Goal: Complete application form

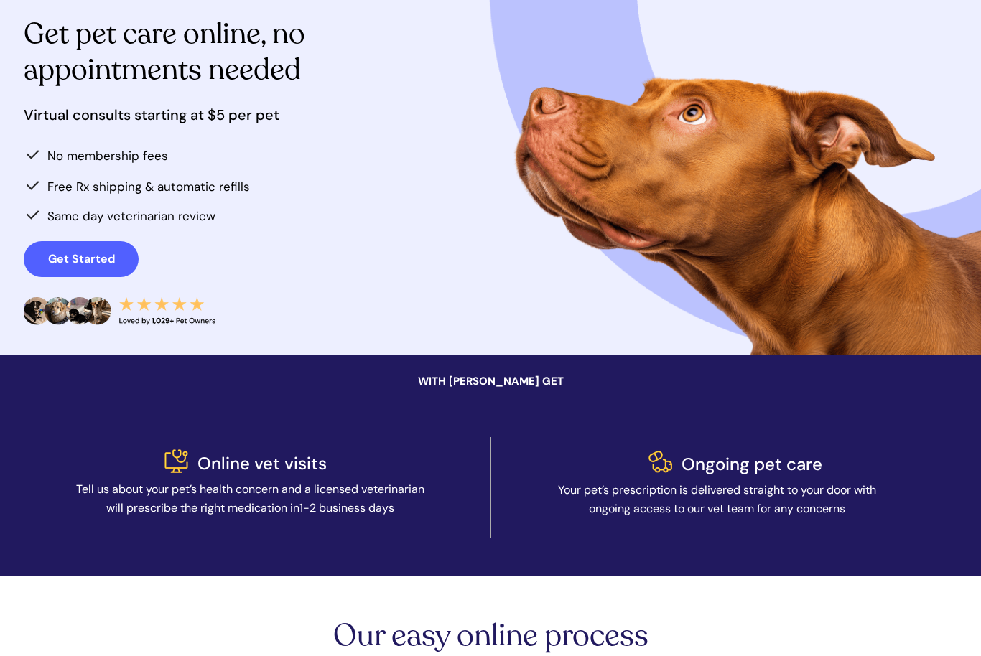
scroll to position [146, 0]
click at [121, 260] on span "Get Started" at bounding box center [81, 259] width 115 height 14
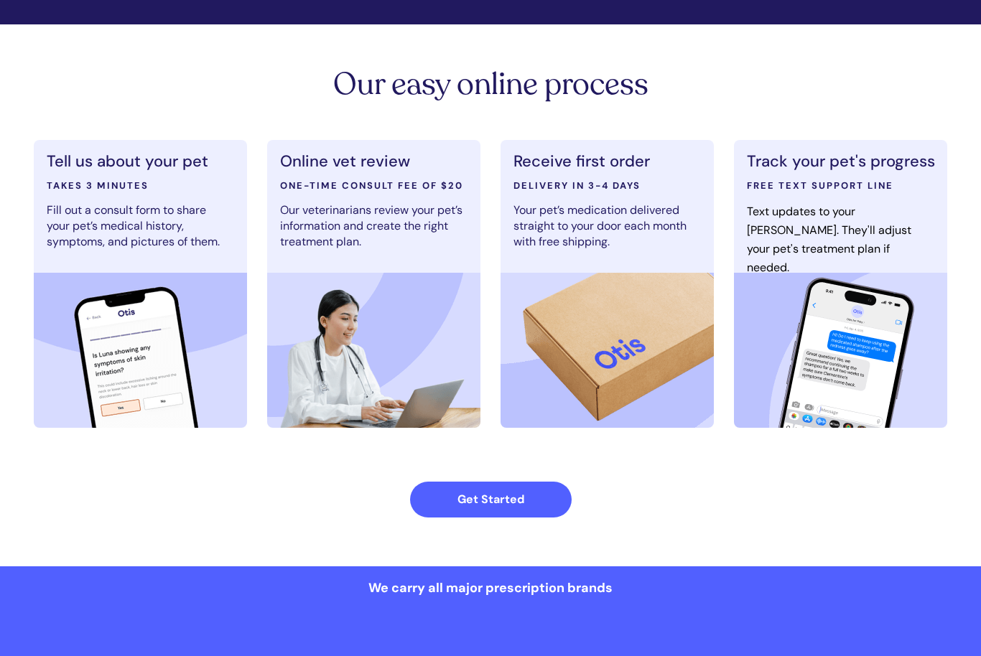
scroll to position [697, 0]
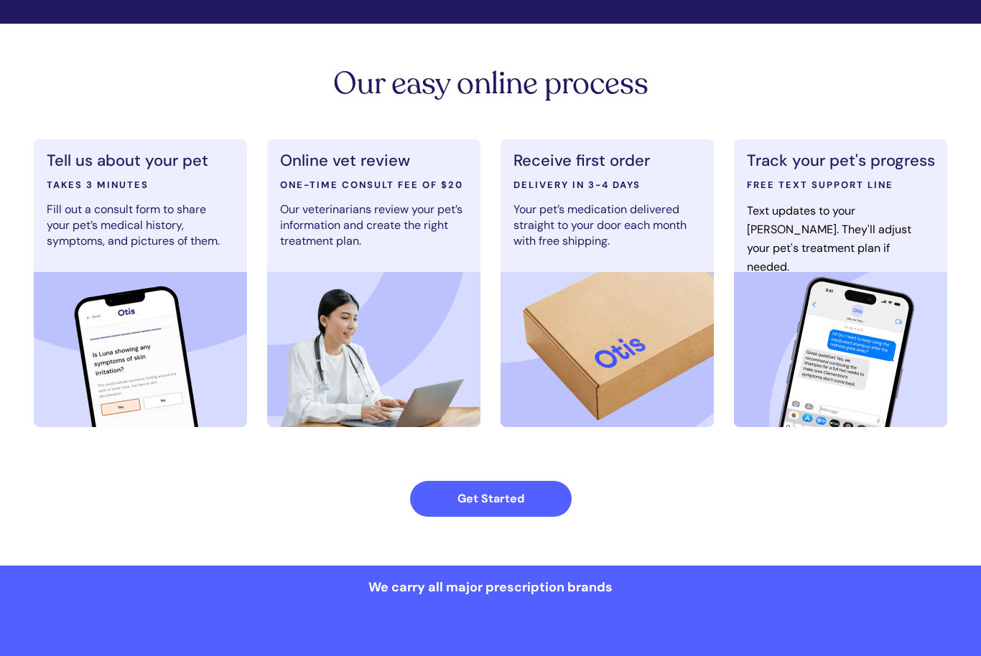
click at [839, 375] on img at bounding box center [840, 350] width 213 height 155
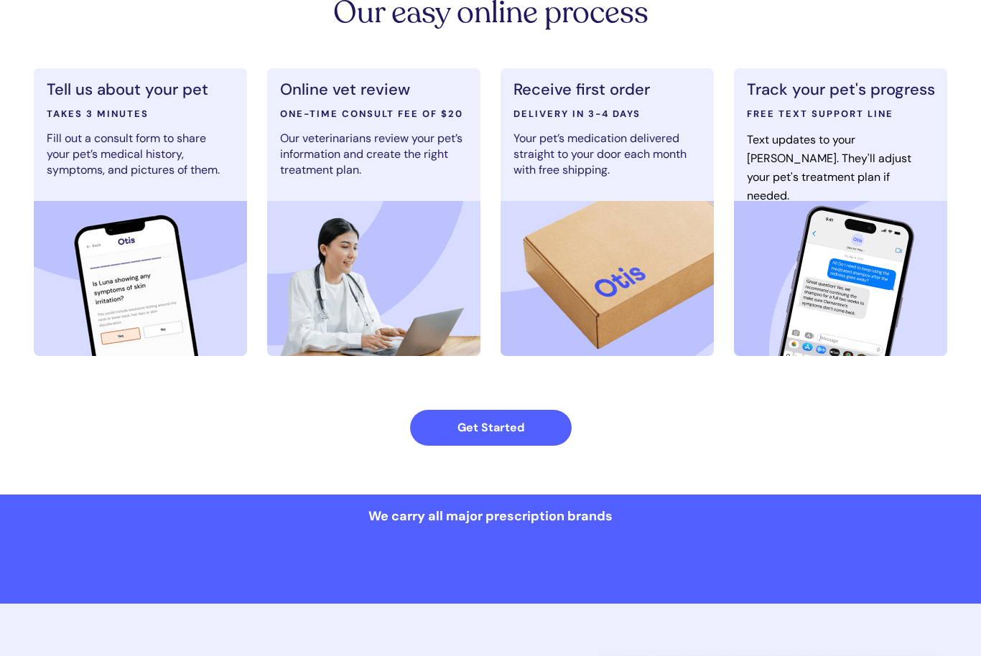
scroll to position [764, 0]
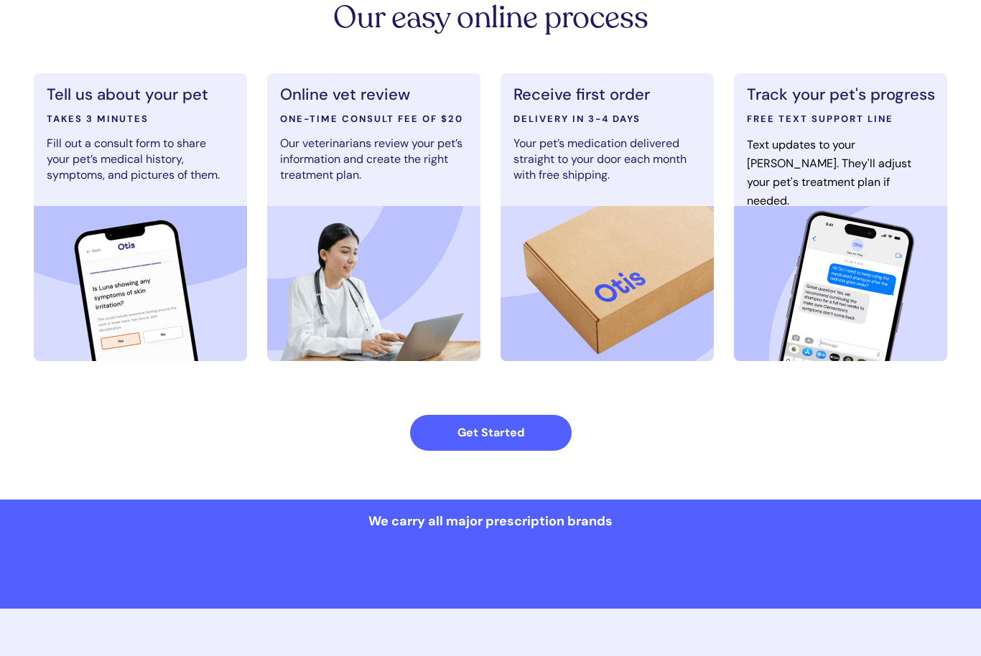
click at [498, 440] on link "Get Started" at bounding box center [491, 433] width 162 height 36
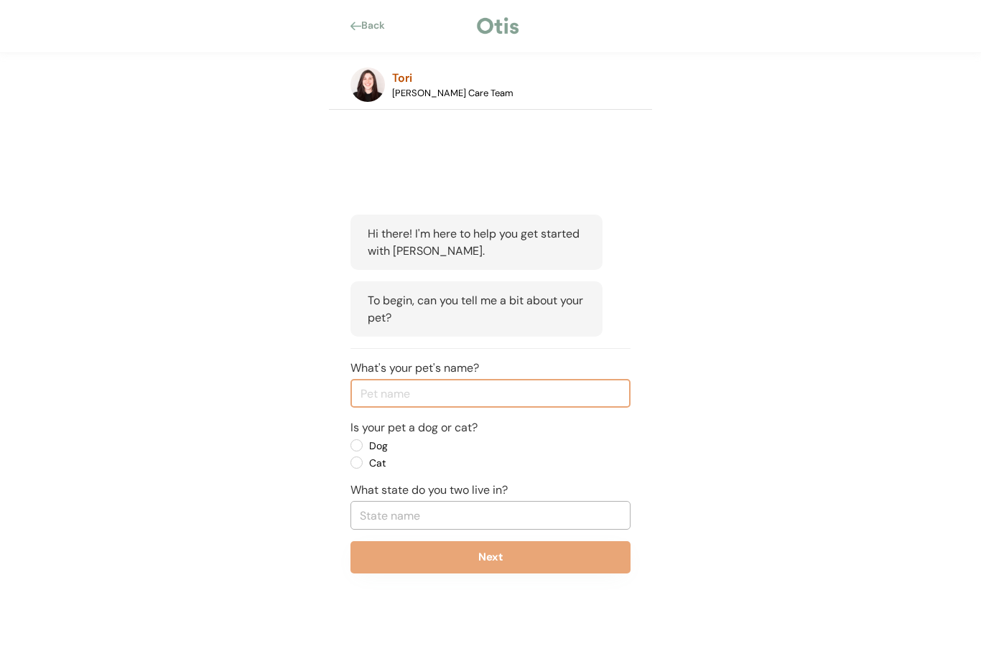
click at [569, 396] on input "input" at bounding box center [490, 394] width 280 height 29
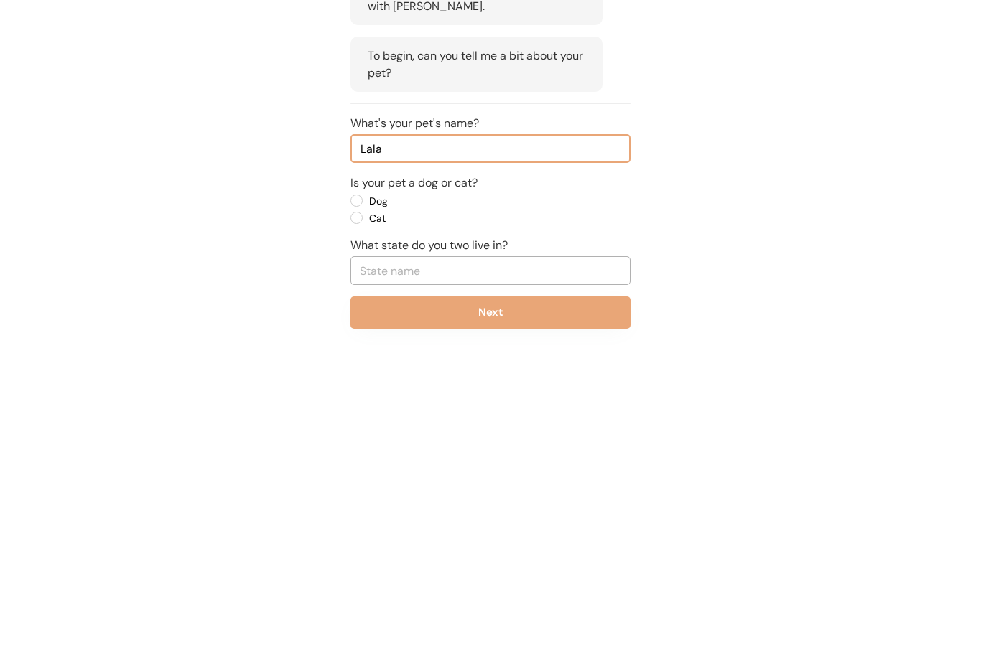
type input "Lala"
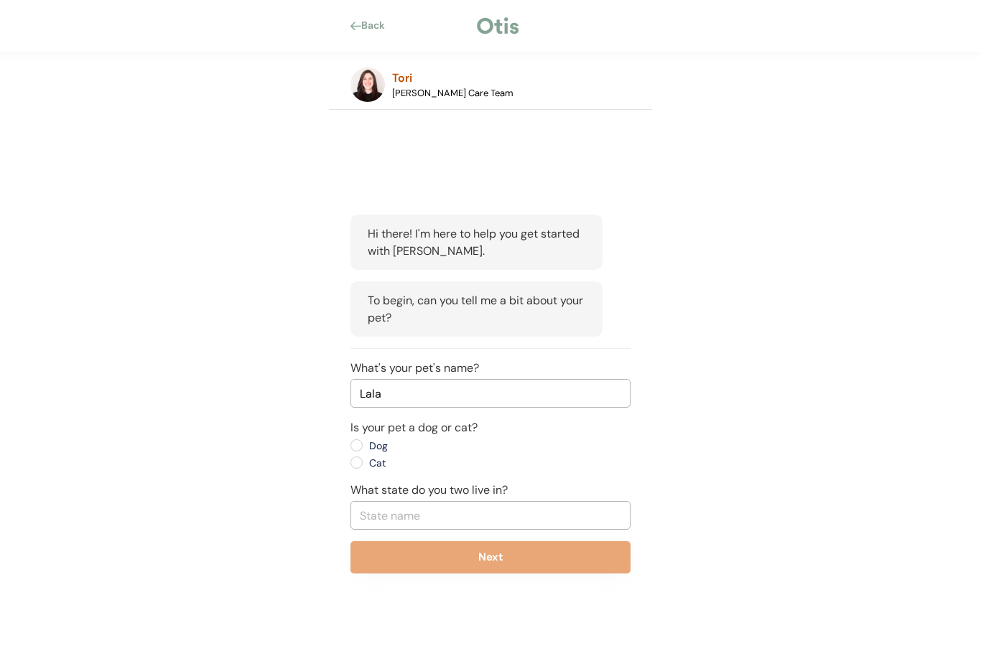
click at [365, 449] on label "Dog" at bounding box center [429, 447] width 129 height 10
click at [349, 449] on input "Dog" at bounding box center [344, 446] width 9 height 9
radio input "true"
click at [367, 443] on label "Dog" at bounding box center [429, 447] width 129 height 10
click at [349, 443] on input "Dog" at bounding box center [344, 446] width 9 height 9
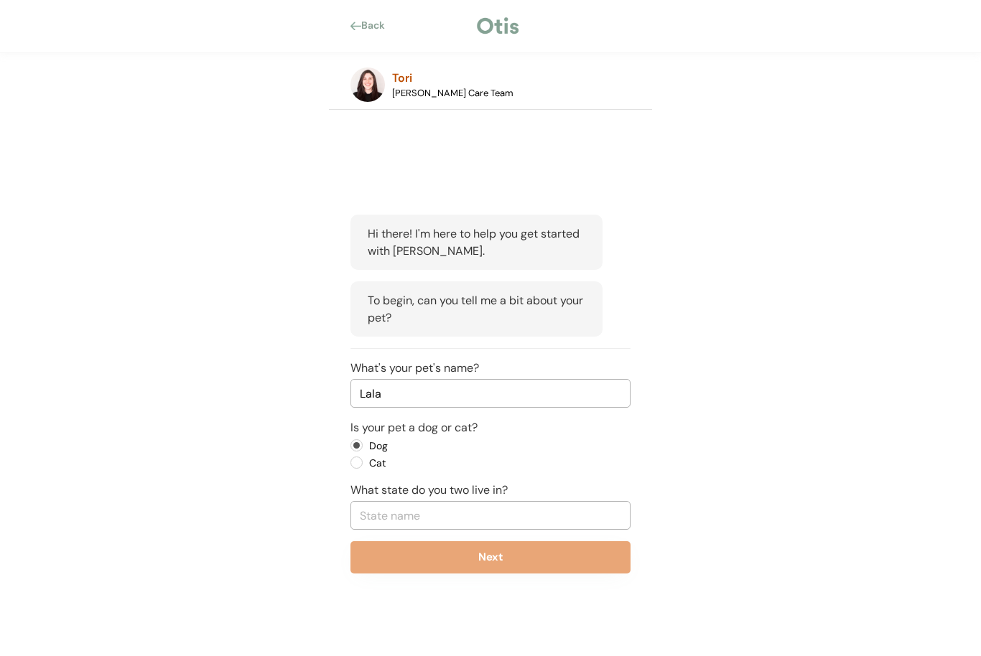
click at [404, 508] on input "text" at bounding box center [490, 516] width 280 height 29
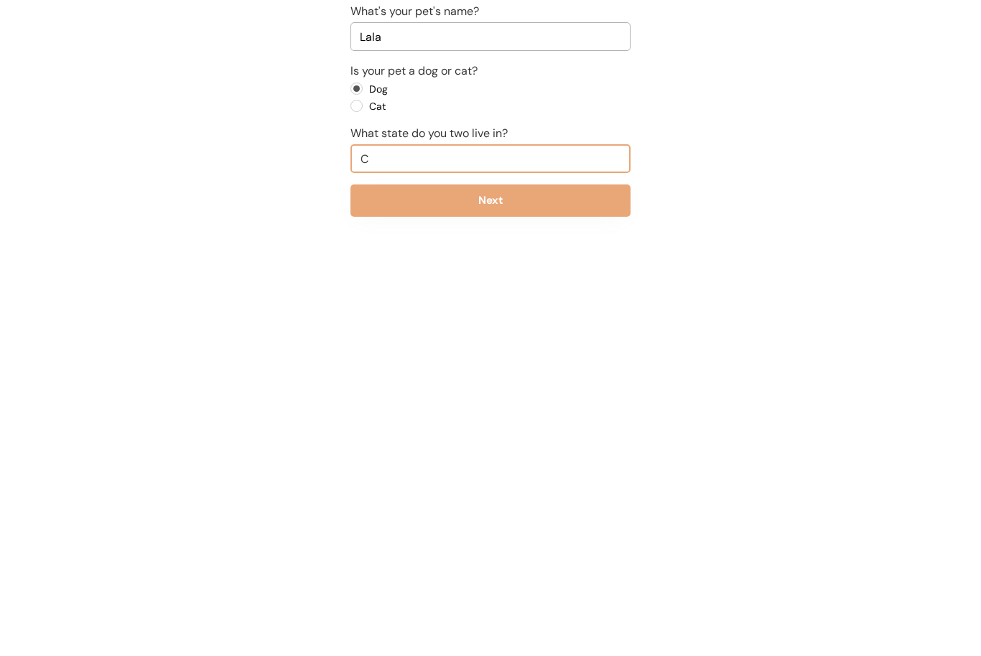
type input "Ca"
type input "California"
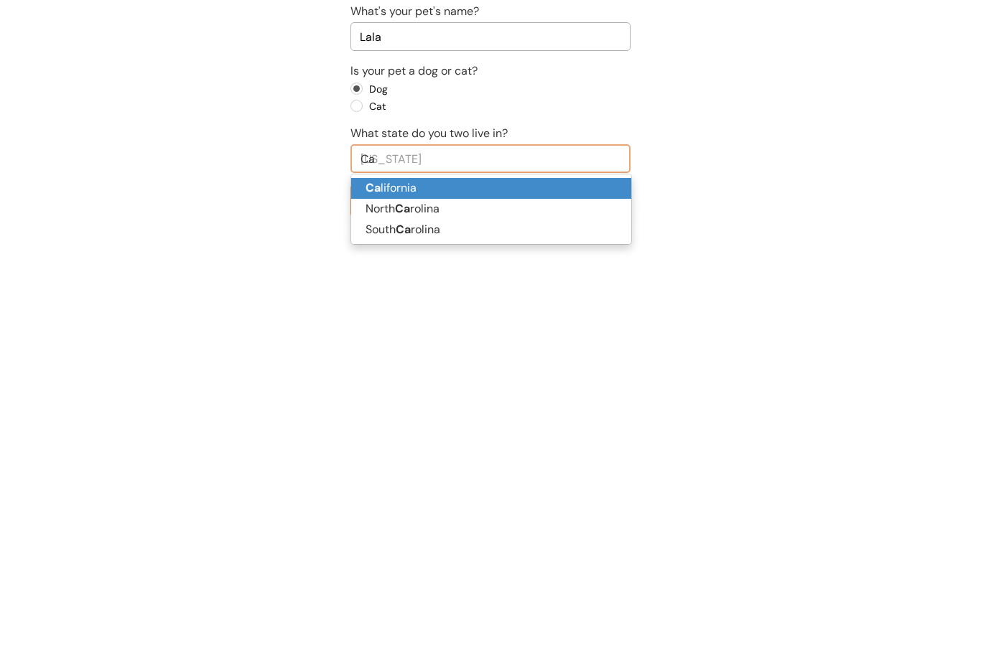
click at [436, 536] on p "Ca lifornia" at bounding box center [491, 546] width 280 height 21
type input "California"
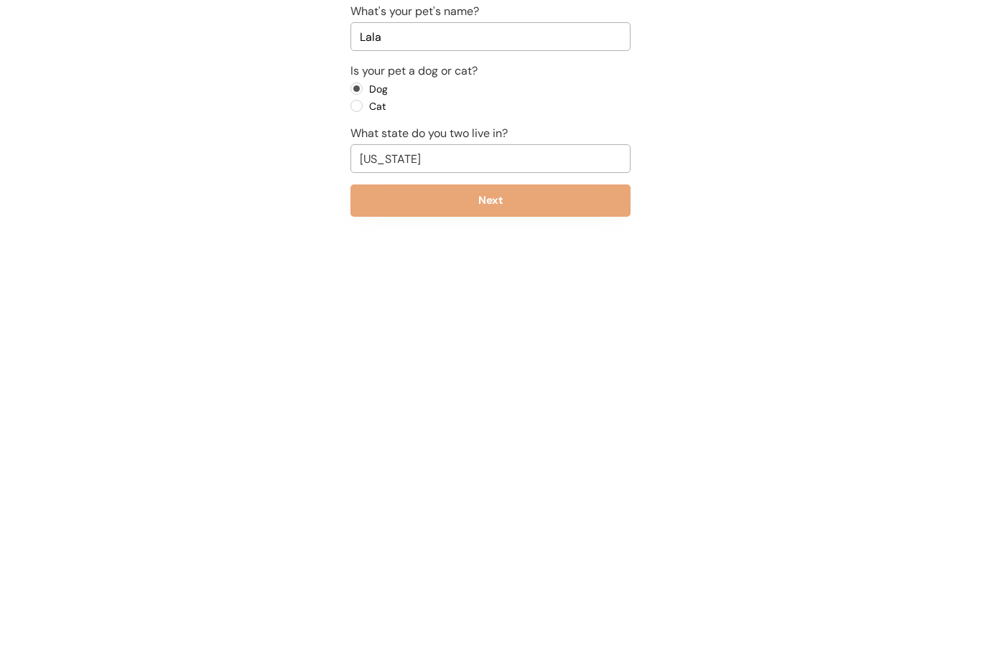
click at [469, 542] on button "Next" at bounding box center [490, 558] width 280 height 32
